Goal: Find specific page/section: Find specific page/section

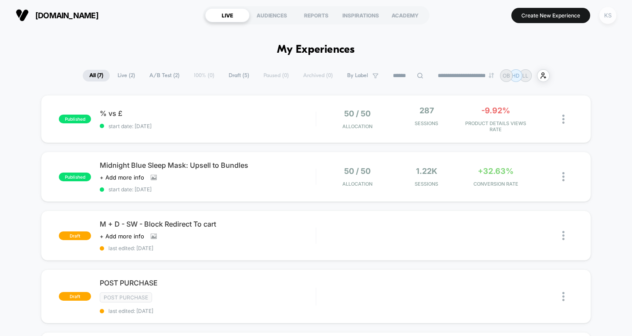
click at [608, 15] on div "KS" at bounding box center [607, 15] width 17 height 17
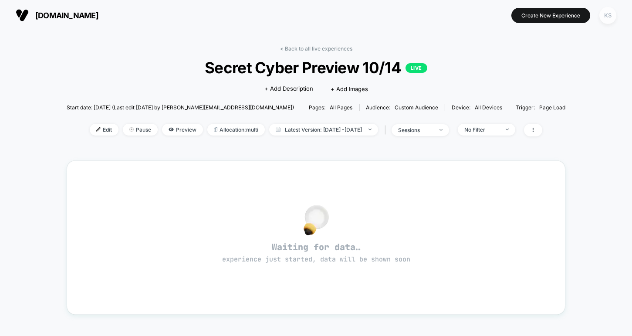
click at [604, 17] on div "KS" at bounding box center [607, 15] width 17 height 17
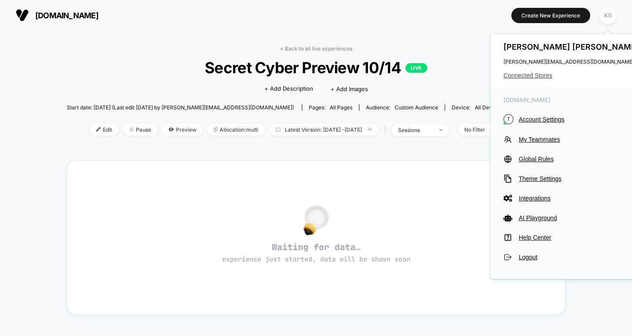
click at [540, 74] on span "Connected Stores" at bounding box center [573, 75] width 138 height 7
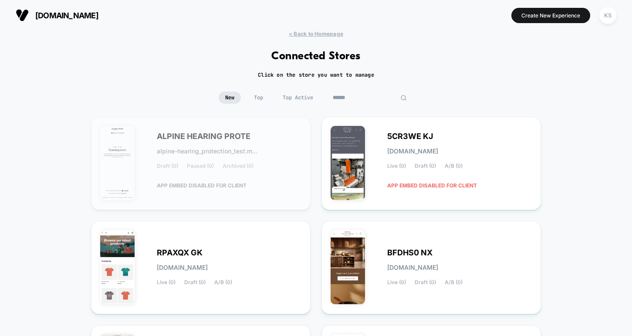
click at [367, 96] on input at bounding box center [369, 97] width 87 height 12
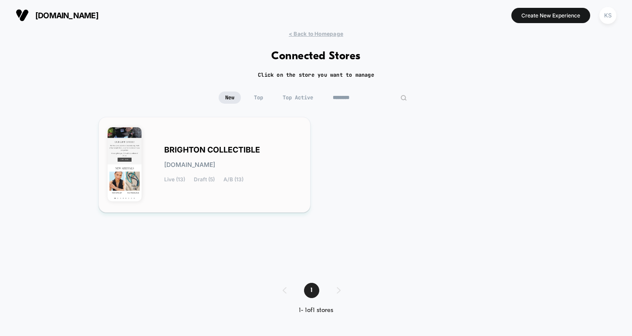
type input "********"
click at [234, 148] on span "BRIGHTON COLLECTIBLE" at bounding box center [212, 150] width 96 height 6
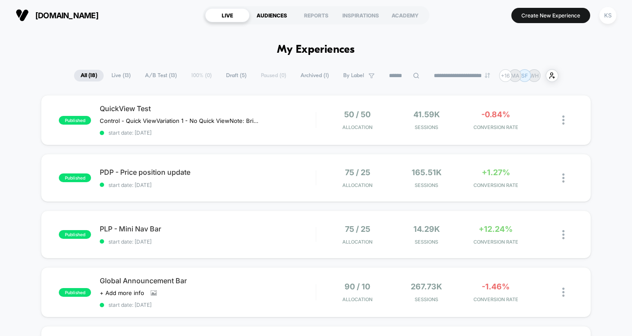
click at [275, 19] on div "AUDIENCES" at bounding box center [272, 15] width 44 height 14
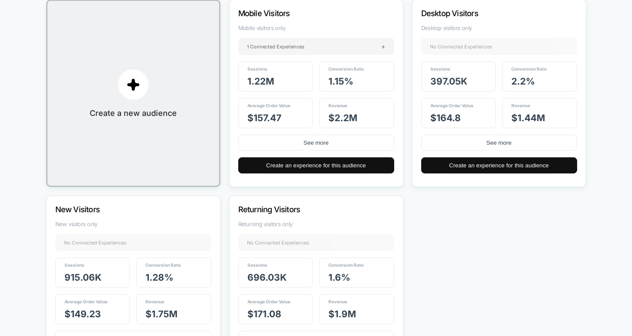
scroll to position [126, 0]
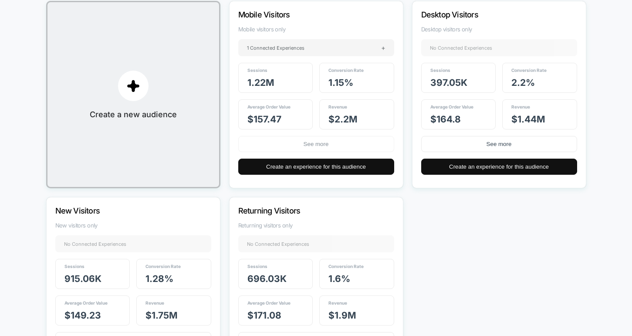
click at [295, 139] on button "See more" at bounding box center [316, 144] width 156 height 16
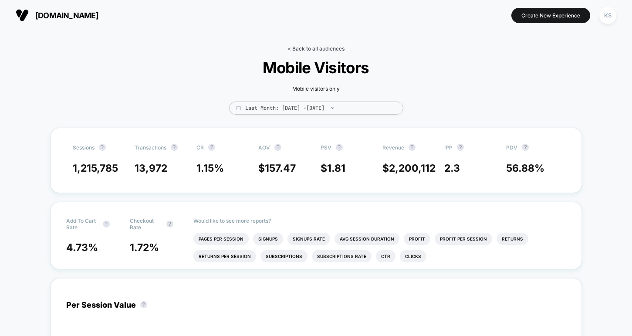
click at [309, 47] on link "< Back to all audiences" at bounding box center [315, 48] width 57 height 7
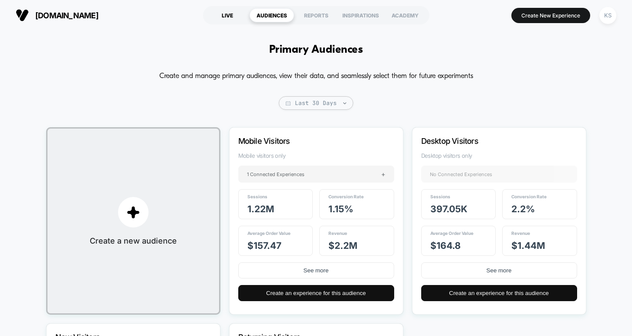
click at [224, 15] on div "LIVE" at bounding box center [227, 15] width 44 height 14
